Goal: Check status: Check status

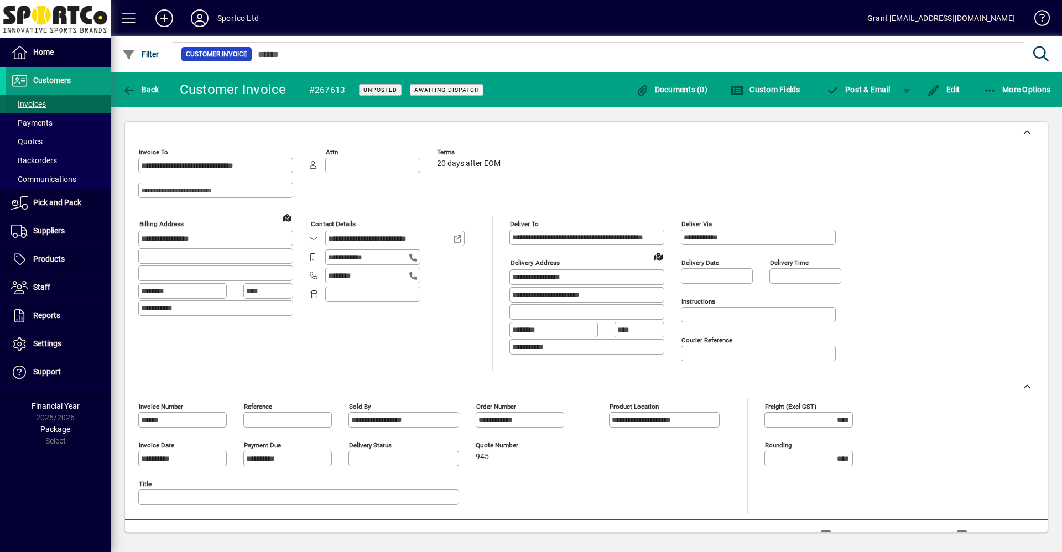
click at [37, 106] on span "Invoices" at bounding box center [28, 104] width 35 height 9
